Goal: Understand process/instructions: Learn about a topic

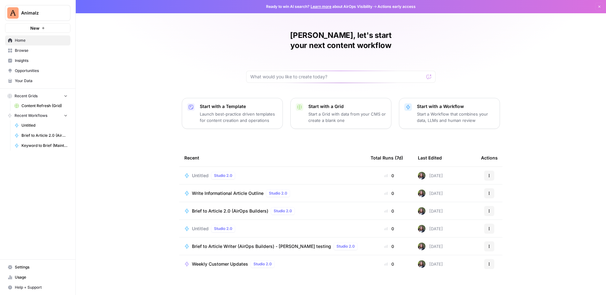
click at [19, 266] on span "Settings" at bounding box center [41, 267] width 53 height 6
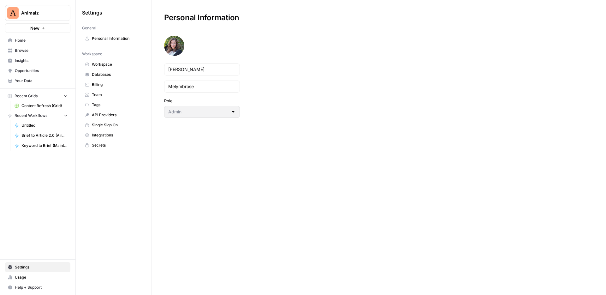
click at [102, 113] on span "API Providers" at bounding box center [117, 115] width 50 height 6
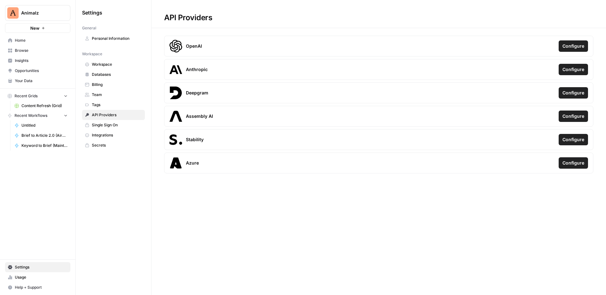
click at [107, 77] on link "Databases" at bounding box center [113, 74] width 63 height 10
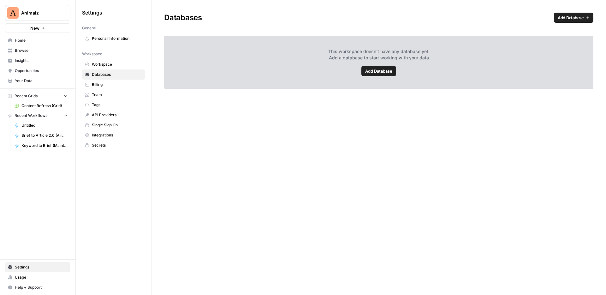
click at [368, 74] on span "Add Database" at bounding box center [378, 71] width 27 height 6
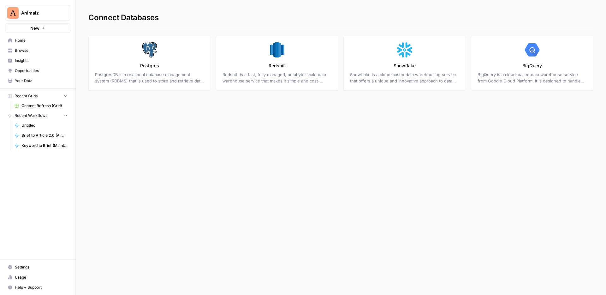
click at [20, 286] on span "Help + Support" at bounding box center [41, 287] width 53 height 6
click at [82, 275] on link "Docs" at bounding box center [102, 274] width 55 height 10
click at [35, 285] on span "Help + Support" at bounding box center [41, 287] width 53 height 6
click at [89, 264] on span "AirOps Academy" at bounding box center [105, 264] width 42 height 6
